Goal: Task Accomplishment & Management: Manage account settings

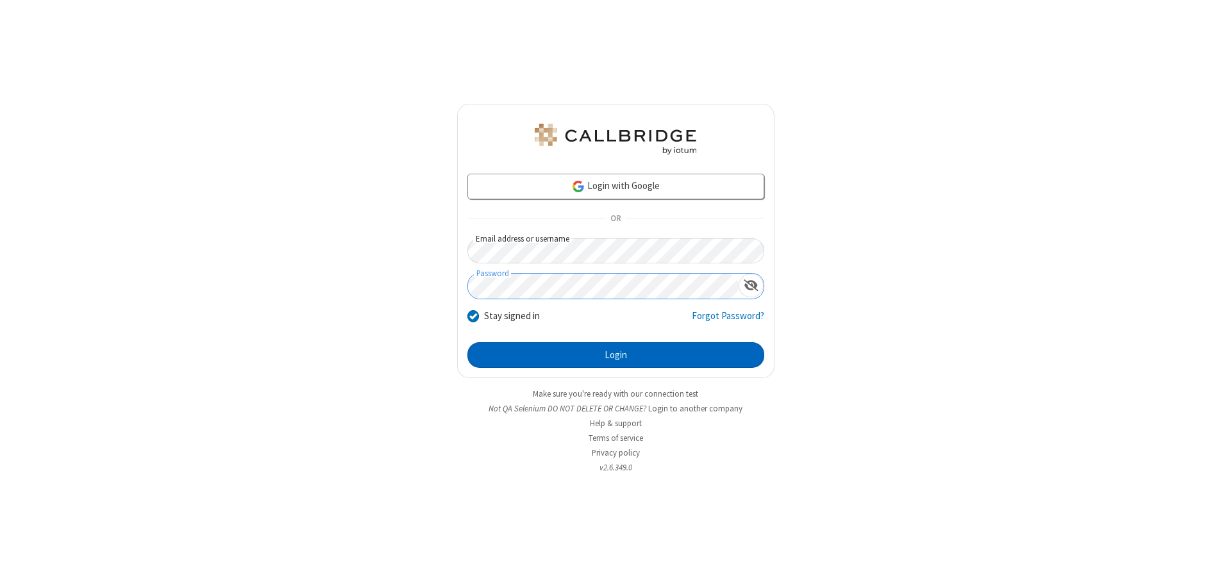
click at [615, 355] on button "Login" at bounding box center [615, 355] width 297 height 26
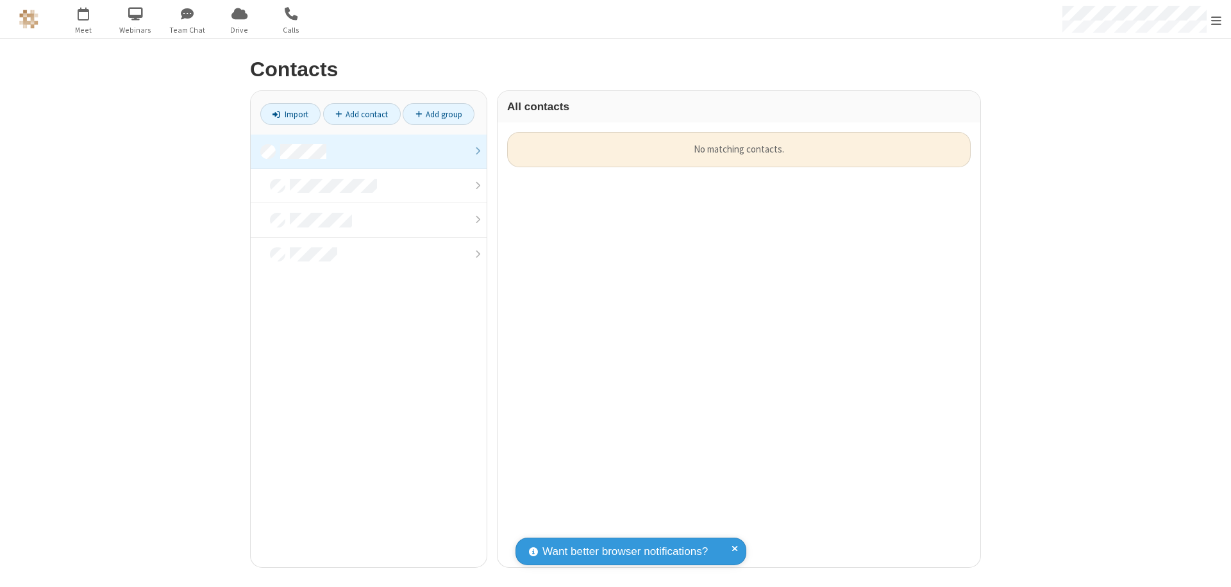
scroll to position [435, 473]
click at [369, 151] on link at bounding box center [369, 152] width 236 height 35
click at [290, 114] on link "Import" at bounding box center [290, 114] width 60 height 22
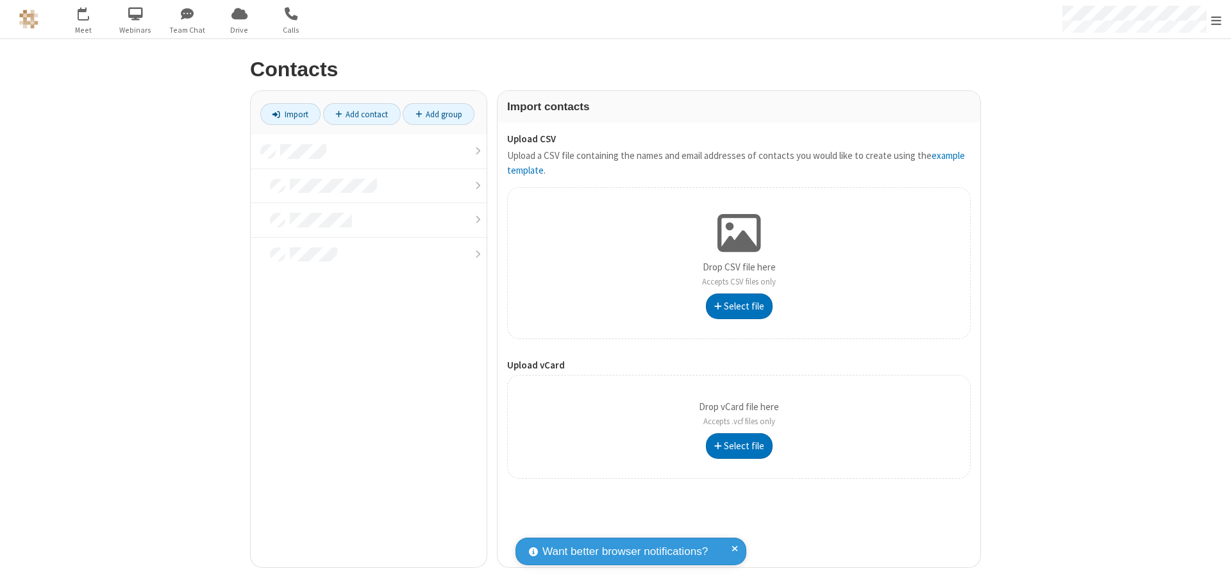
type input "C:\fakepath\contacts.vcf"
click at [369, 151] on link at bounding box center [369, 152] width 236 height 35
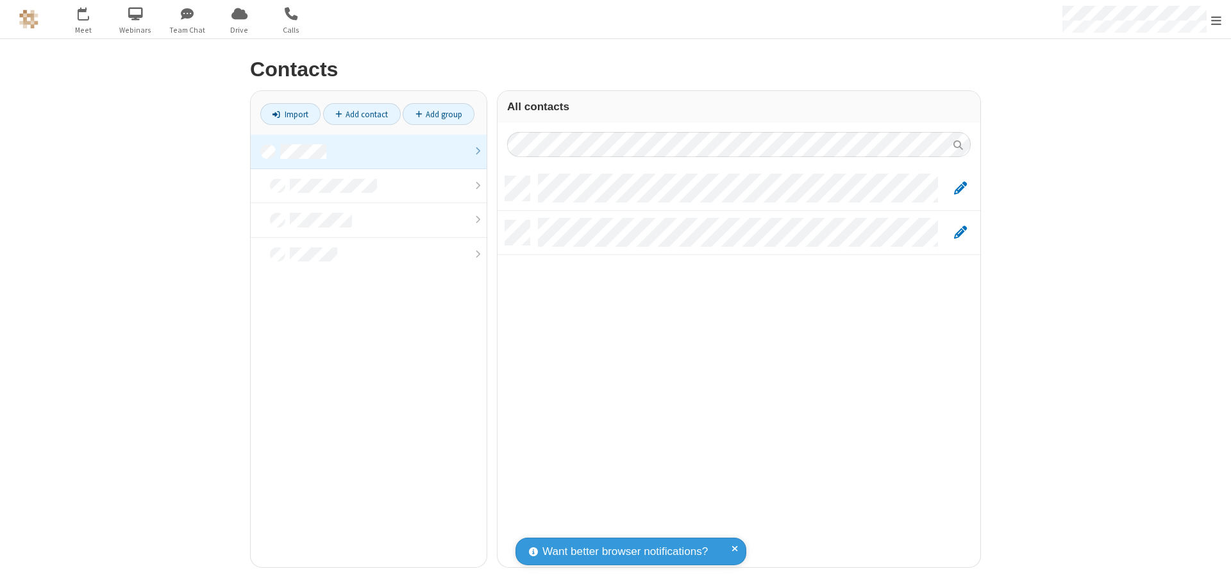
scroll to position [391, 473]
